Goal: Task Accomplishment & Management: Complete application form

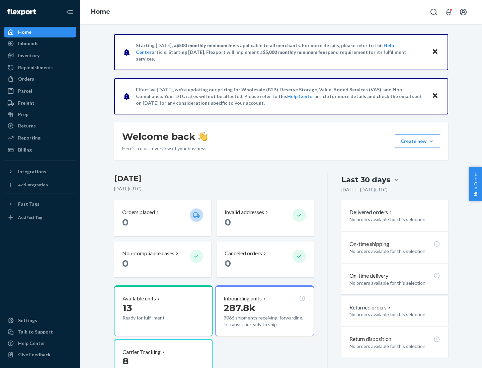
click at [431, 141] on button "Create new Create new inbound Create new order Create new product" at bounding box center [417, 141] width 45 height 13
click at [40, 44] on div "Inbounds" at bounding box center [40, 43] width 71 height 9
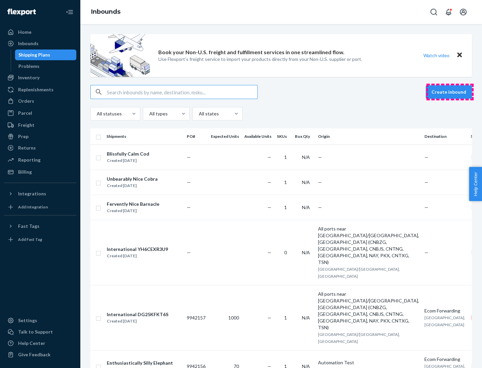
click at [450, 92] on button "Create inbound" at bounding box center [449, 91] width 46 height 13
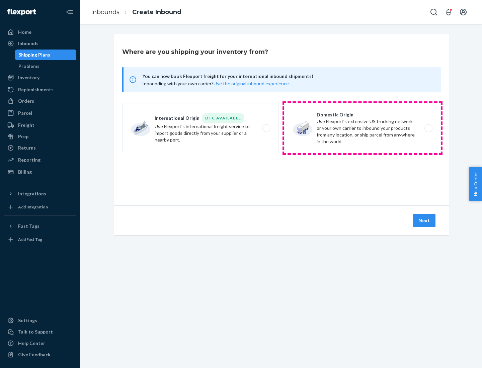
click at [363, 128] on label "Domestic Origin Use Flexport’s extensive US trucking network or your own carrie…" at bounding box center [362, 128] width 157 height 50
click at [428, 128] on input "Domestic Origin Use Flexport’s extensive US trucking network or your own carrie…" at bounding box center [430, 128] width 4 height 4
radio input "true"
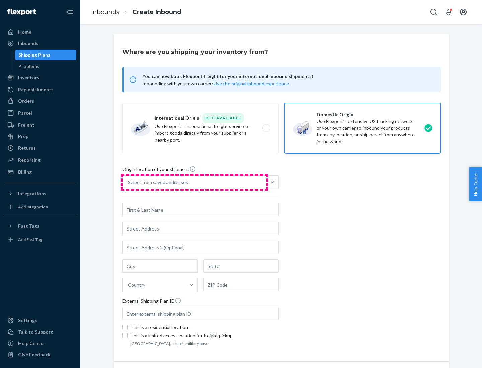
click at [194, 182] on div "Select from saved addresses" at bounding box center [195, 182] width 144 height 13
click at [129, 182] on input "Select from saved addresses" at bounding box center [128, 182] width 1 height 7
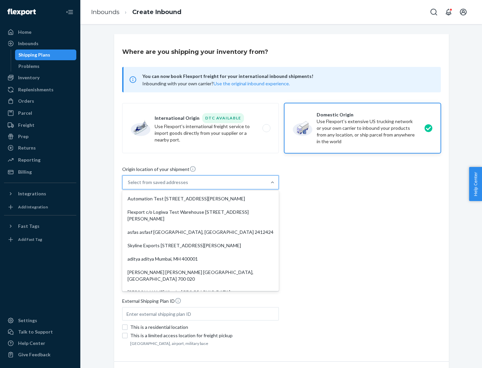
scroll to position [3, 0]
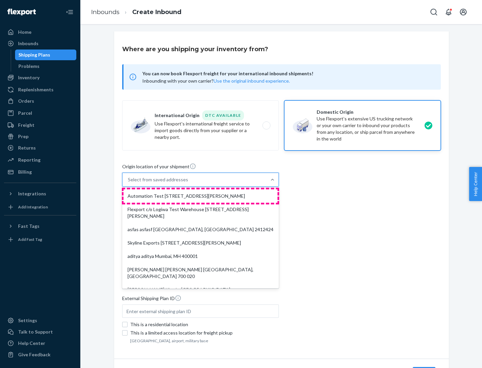
click at [201, 196] on div "Automation Test [STREET_ADDRESS][PERSON_NAME]" at bounding box center [201, 195] width 154 height 13
click at [129, 183] on input "option Automation Test [STREET_ADDRESS][PERSON_NAME]. 9 results available. Use …" at bounding box center [128, 179] width 1 height 7
type input "Automation Test"
type input "9th Floor"
type input "[GEOGRAPHIC_DATA]"
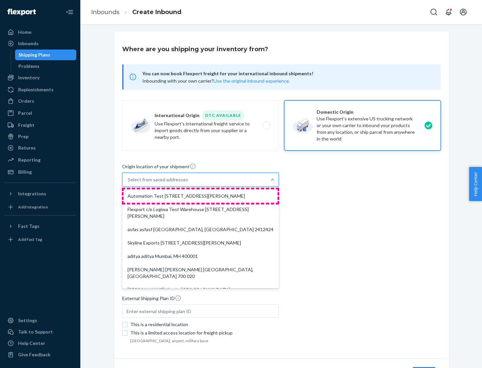
type input "CA"
type input "94104"
type input "[STREET_ADDRESS][PERSON_NAME]"
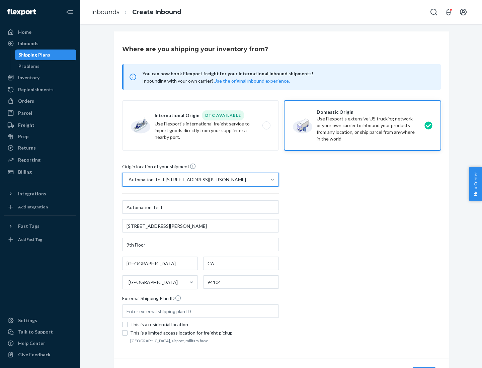
scroll to position [39, 0]
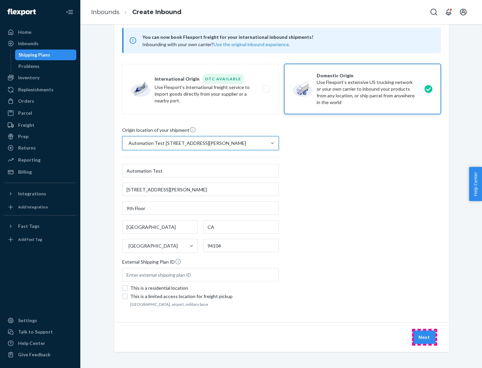
click at [424, 337] on button "Next" at bounding box center [424, 337] width 23 height 13
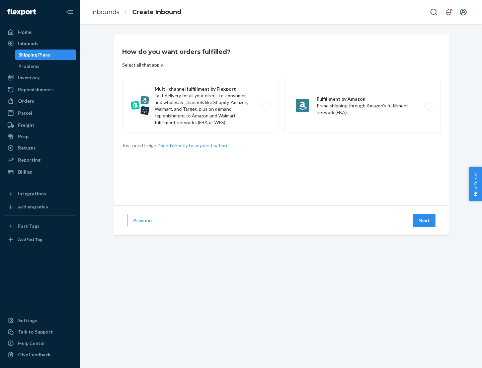
click at [201, 106] on label "Multi-channel fulfillment by Flexport Fast delivery for all your direct-to-cons…" at bounding box center [200, 106] width 157 height 54
click at [266, 106] on input "Multi-channel fulfillment by Flexport Fast delivery for all your direct-to-cons…" at bounding box center [268, 106] width 4 height 4
radio input "true"
click at [424, 221] on button "Next" at bounding box center [424, 220] width 23 height 13
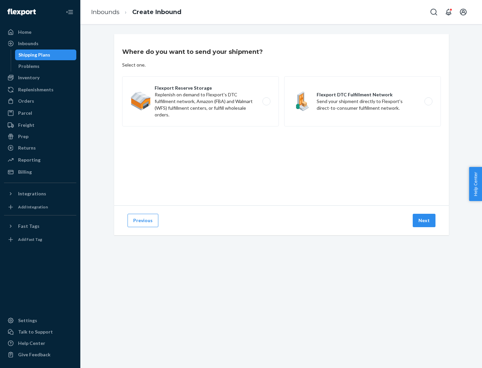
click at [363, 101] on label "Flexport DTC Fulfillment Network Send your shipment directly to Flexport's dire…" at bounding box center [362, 101] width 157 height 50
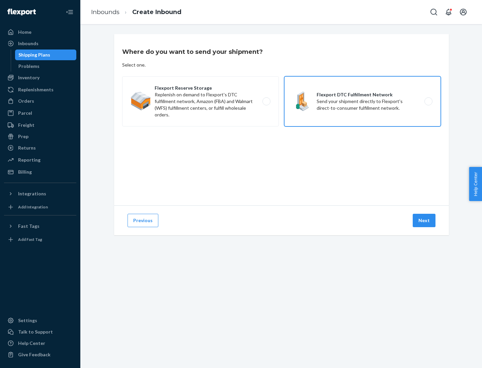
click at [428, 101] on input "Flexport DTC Fulfillment Network Send your shipment directly to Flexport's dire…" at bounding box center [430, 101] width 4 height 4
radio input "true"
click at [424, 221] on button "Next" at bounding box center [424, 220] width 23 height 13
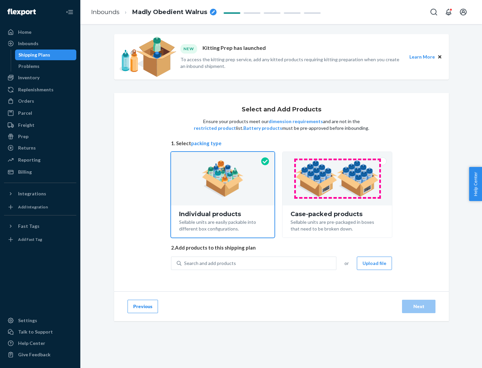
click at [337, 179] on img at bounding box center [337, 178] width 83 height 37
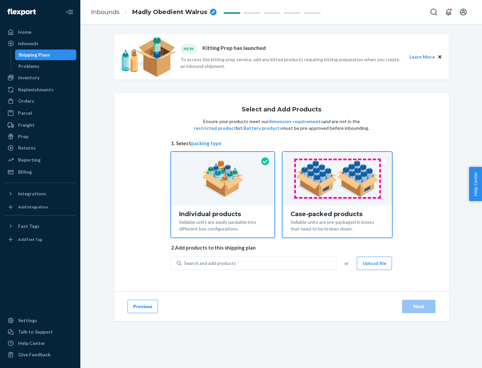
click at [337, 156] on input "Case-packed products Sellable units are pre-packaged in boxes that need to be b…" at bounding box center [337, 154] width 4 height 4
radio input "true"
radio input "false"
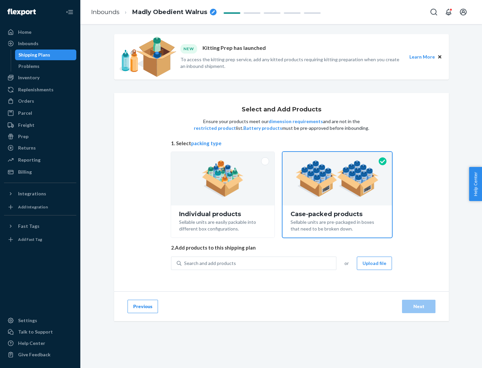
click at [259, 263] on div "Search and add products" at bounding box center [258, 263] width 155 height 12
click at [185, 263] on input "Search and add products" at bounding box center [184, 263] width 1 height 7
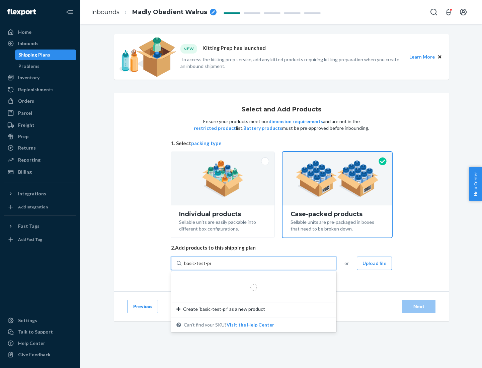
type input "basic-test-product-1"
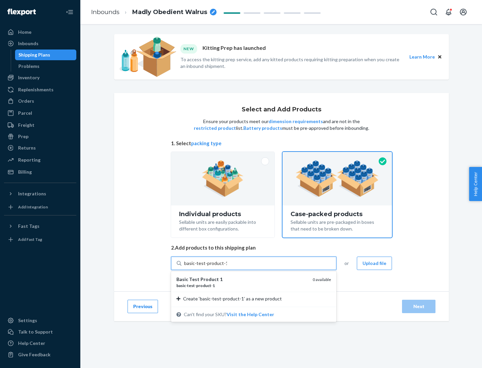
click at [242, 286] on div "basic - test - product - 1" at bounding box center [241, 286] width 131 height 6
click at [227, 267] on input "basic-test-product-1" at bounding box center [205, 263] width 43 height 7
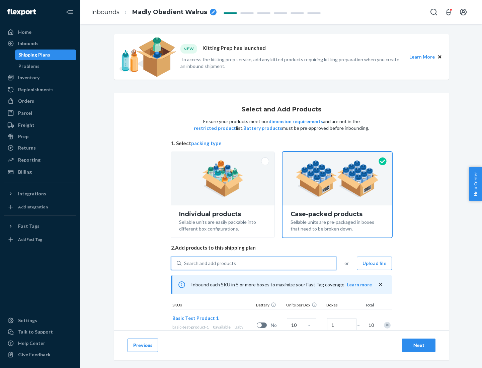
scroll to position [24, 0]
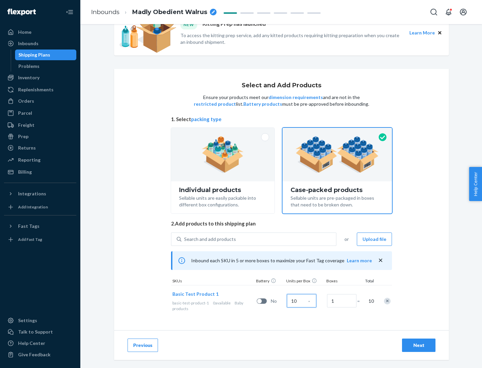
type input "10"
type input "7"
click at [419, 345] on div "Next" at bounding box center [419, 345] width 22 height 7
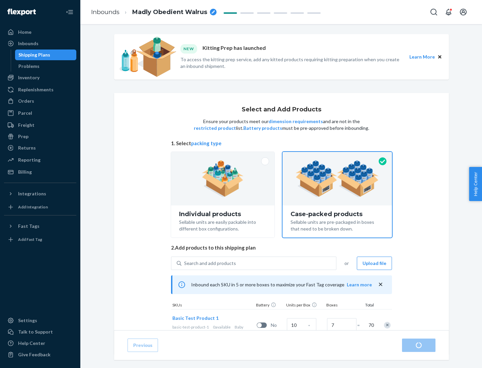
radio input "true"
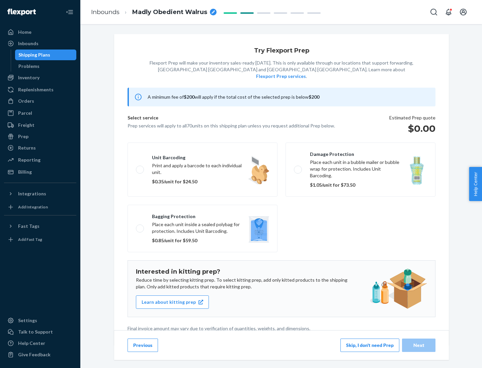
scroll to position [2, 0]
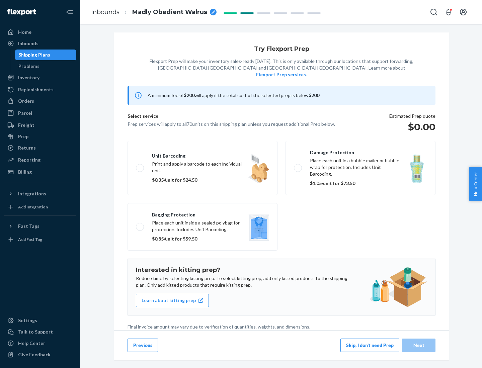
click at [370, 345] on button "Skip, I don't need Prep" at bounding box center [369, 345] width 59 height 13
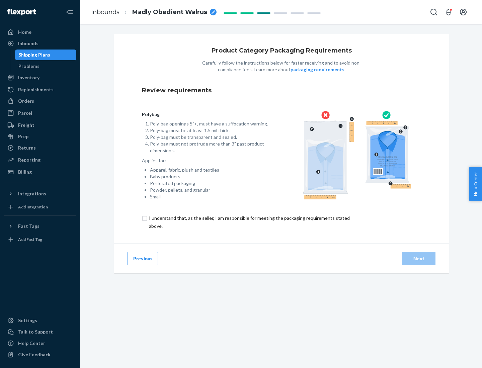
click at [249, 222] on input "checkbox" at bounding box center [253, 222] width 223 height 16
checkbox input "true"
click at [419, 258] on div "Next" at bounding box center [419, 258] width 22 height 7
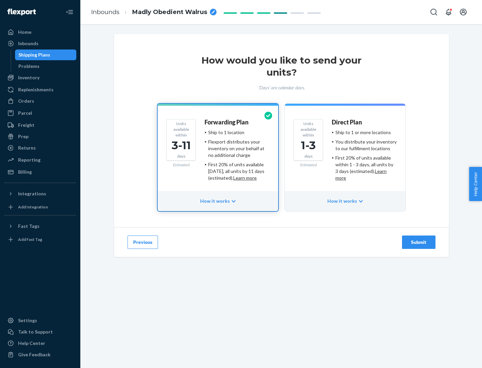
click at [345, 153] on ul "Ship to 1 or more locations You distribute your inventory to our fulfillment lo…" at bounding box center [364, 155] width 65 height 52
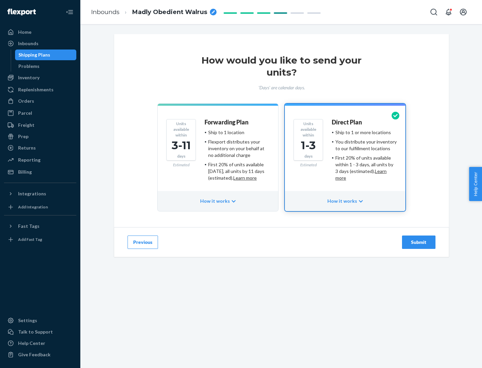
click at [419, 242] on div "Submit" at bounding box center [419, 242] width 22 height 7
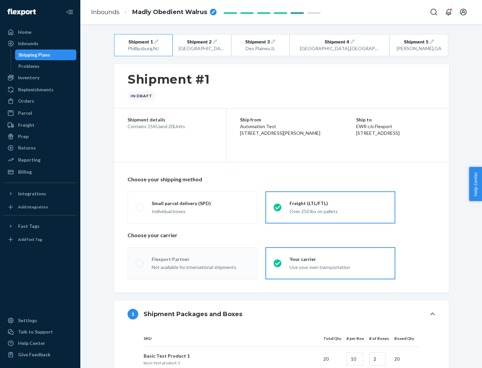
radio input "true"
radio input "false"
radio input "true"
radio input "false"
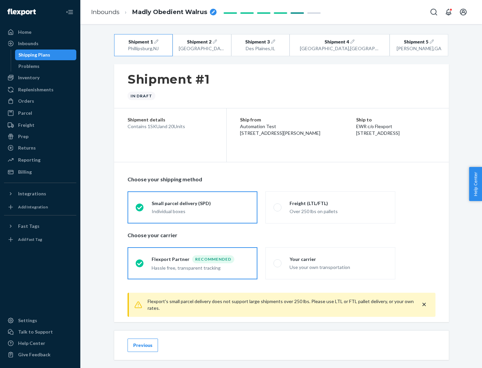
scroll to position [7, 0]
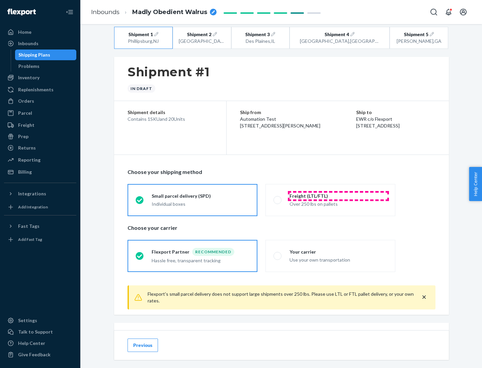
click at [338, 196] on div "Freight (LTL/FTL)" at bounding box center [339, 196] width 98 height 7
click at [278, 198] on input "Freight (LTL/FTL) Over 250 lbs on pallets" at bounding box center [275, 200] width 4 height 4
radio input "true"
radio input "false"
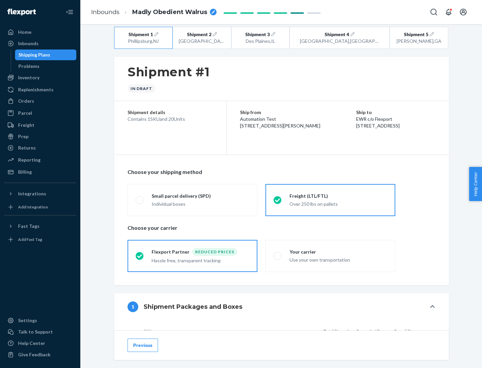
scroll to position [63, 0]
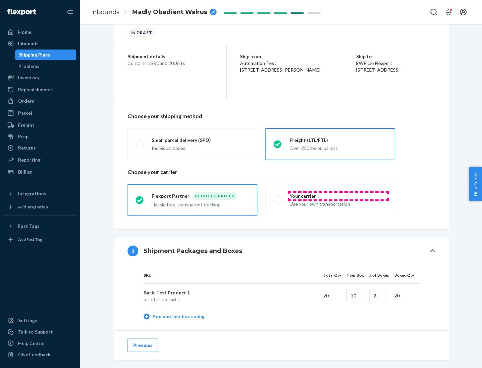
click at [338, 196] on div "Your carrier" at bounding box center [339, 196] width 98 height 7
click at [278, 198] on input "Your carrier Use your own transportation" at bounding box center [275, 200] width 4 height 4
radio input "true"
radio input "false"
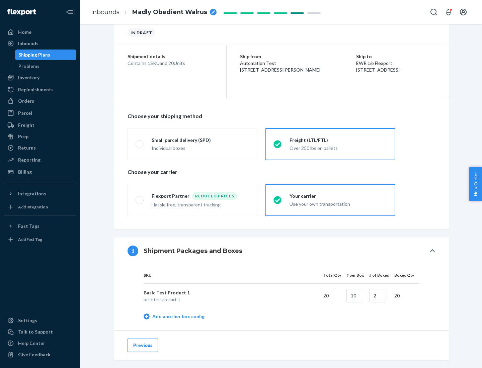
scroll to position [212, 0]
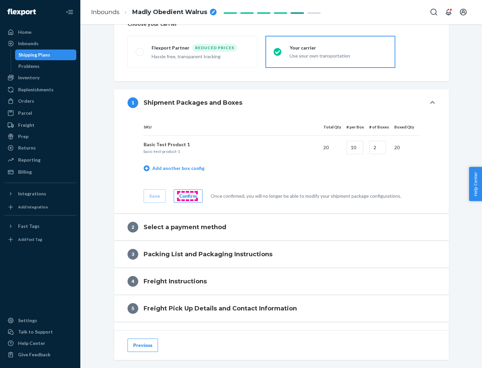
click at [187, 196] on div "Confirm" at bounding box center [187, 196] width 17 height 7
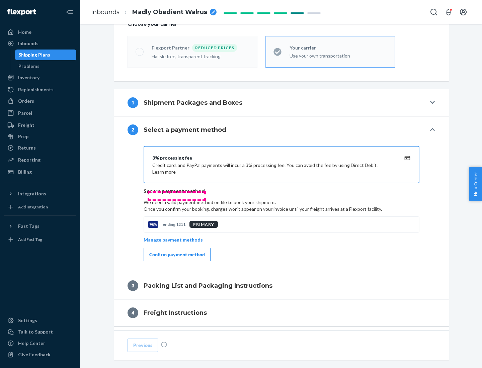
scroll to position [270, 0]
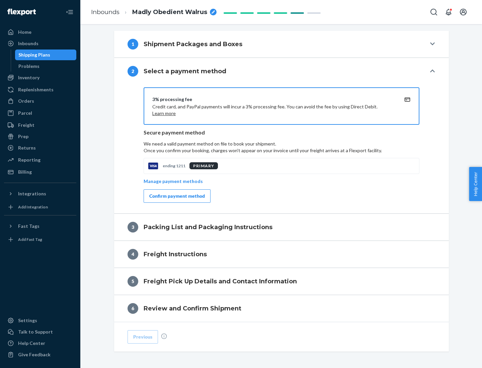
click at [176, 196] on div "Confirm payment method" at bounding box center [177, 196] width 56 height 7
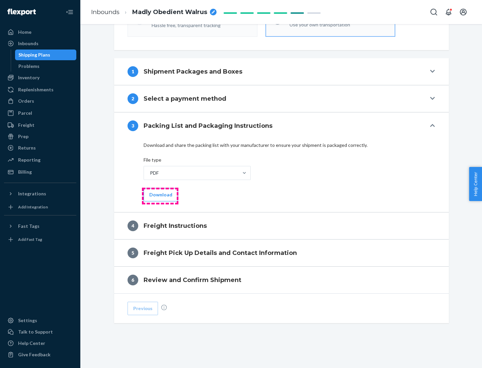
scroll to position [241, 0]
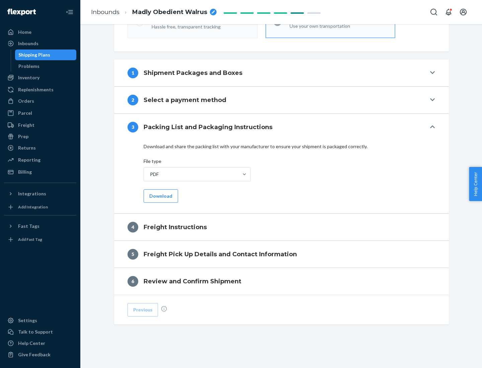
click at [160, 196] on button "Download" at bounding box center [161, 195] width 34 height 13
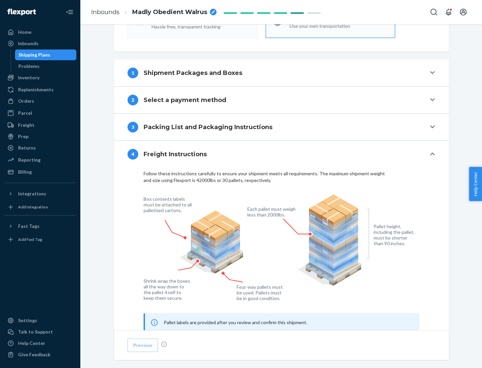
scroll to position [405, 0]
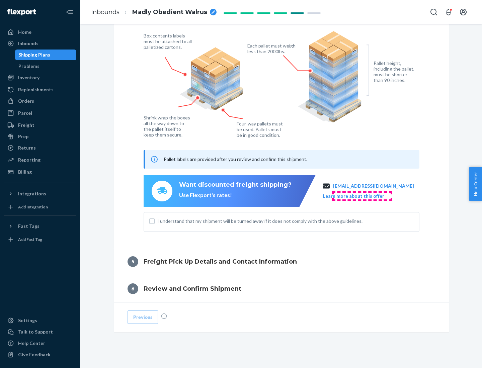
click at [362, 196] on button "Learn more about this offer" at bounding box center [353, 196] width 61 height 7
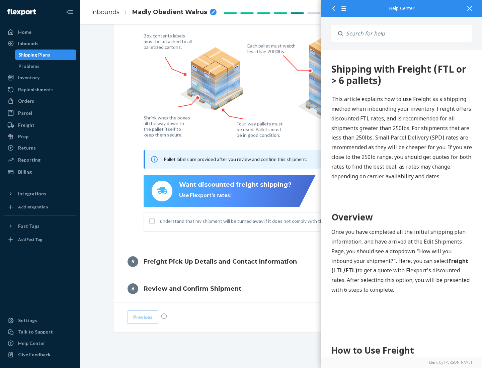
scroll to position [413, 0]
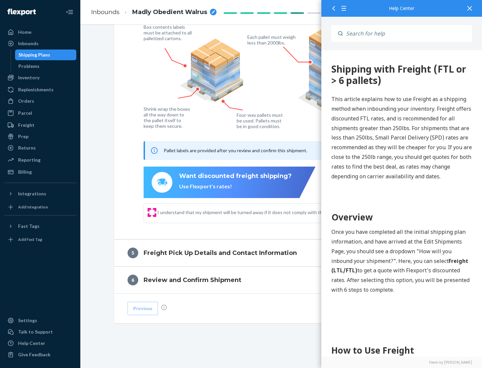
click at [152, 212] on input "I understand that my shipment will be turned away if it does not comply with th…" at bounding box center [151, 212] width 5 height 5
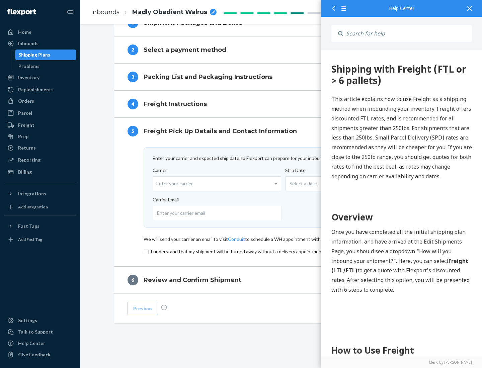
scroll to position [292, 0]
click at [282, 251] on input "checkbox" at bounding box center [282, 252] width 276 height 8
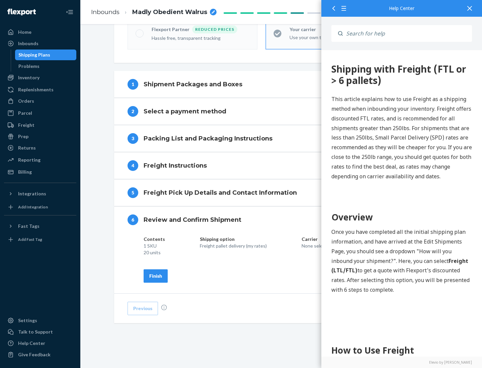
scroll to position [230, 0]
click at [156, 276] on div "Finish" at bounding box center [155, 276] width 13 height 7
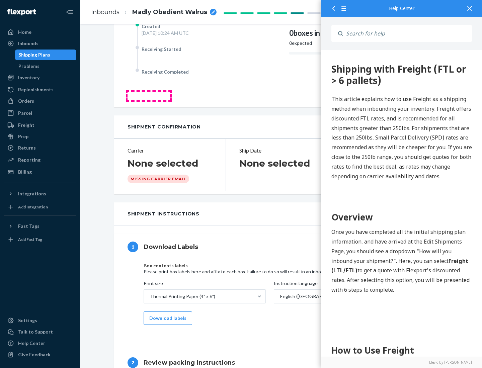
scroll to position [0, 0]
